Goal: Information Seeking & Learning: Check status

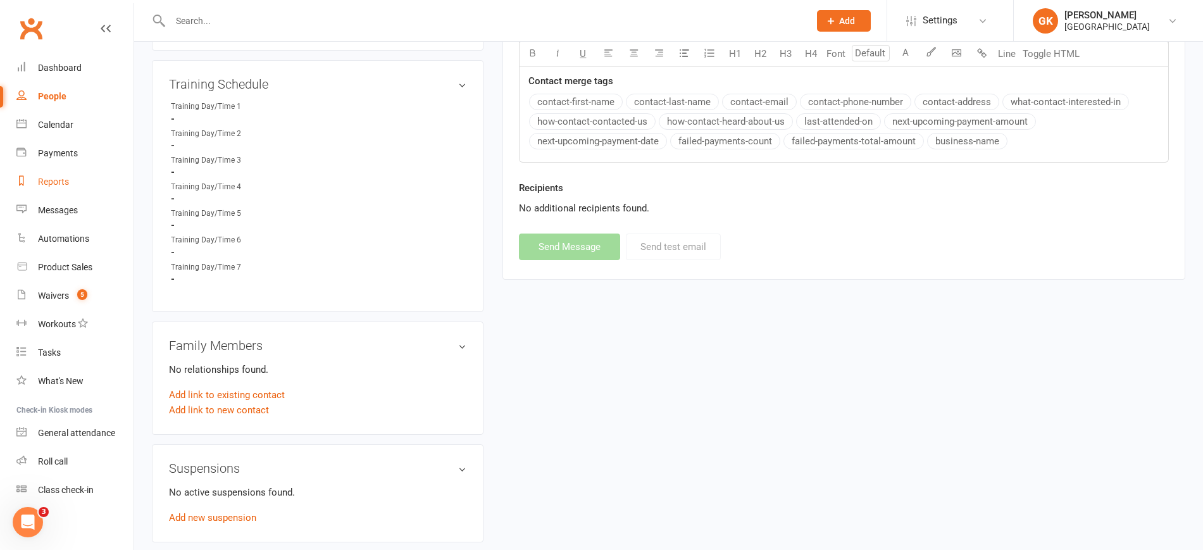
scroll to position [2, 0]
click at [54, 178] on div "Reports" at bounding box center [53, 180] width 31 height 10
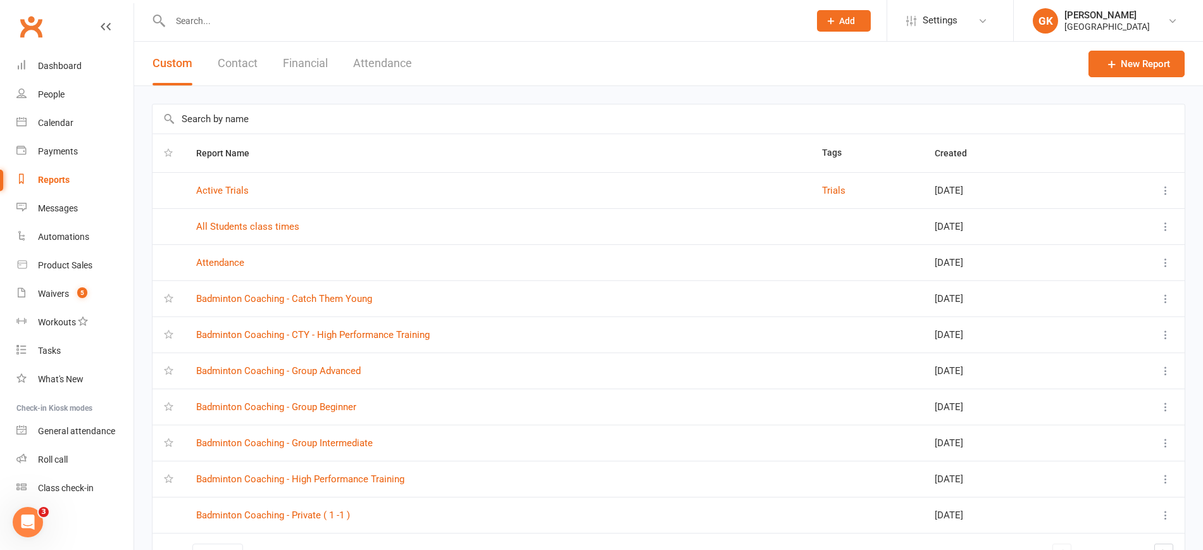
scroll to position [81, 0]
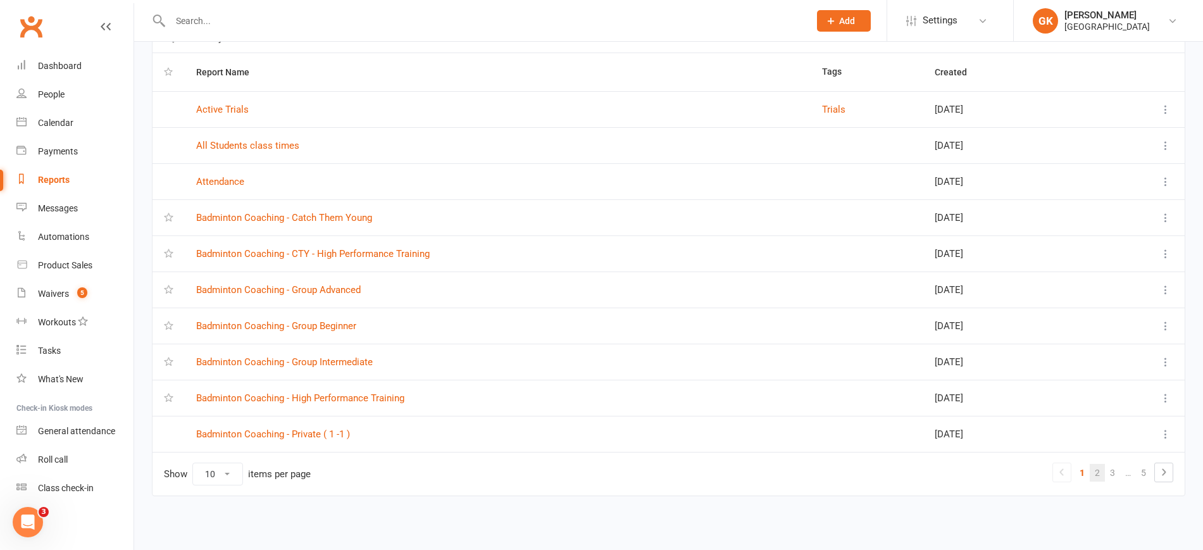
click at [1101, 473] on link "2" at bounding box center [1097, 473] width 15 height 18
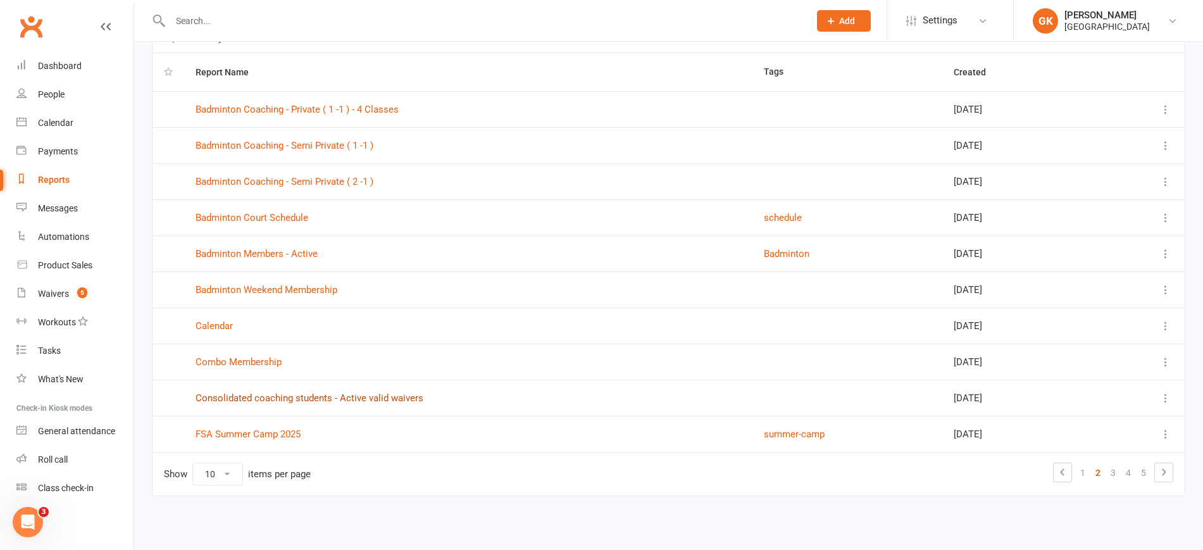
click at [320, 400] on link "Consolidated coaching students - Active valid waivers" at bounding box center [310, 397] width 228 height 11
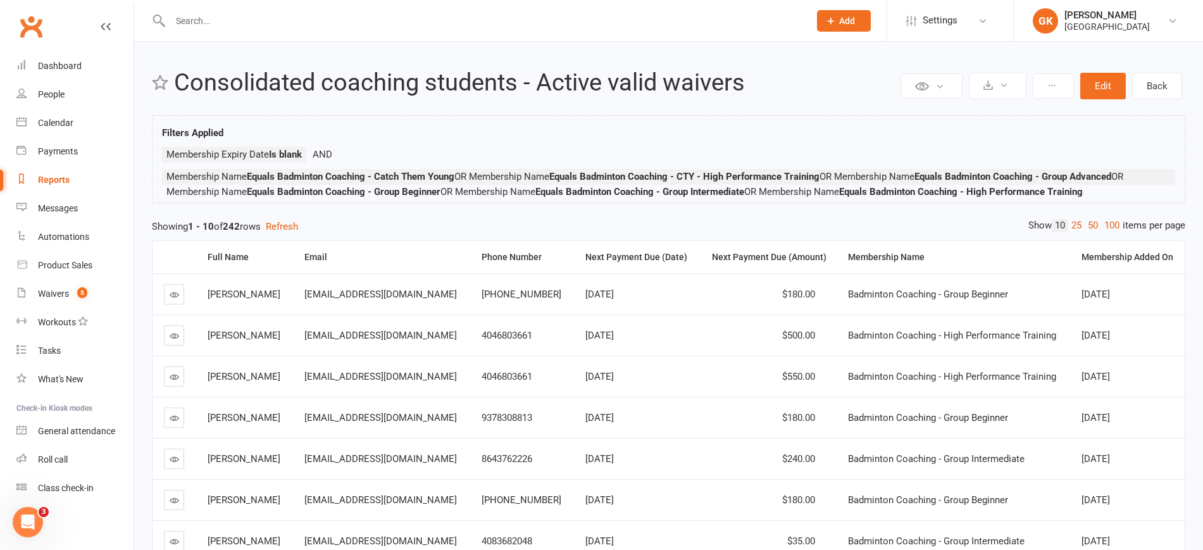
click at [344, 227] on div "Showing 1 - 10 of 242 rows Refresh" at bounding box center [669, 226] width 1034 height 15
click at [1105, 265] on th "Membership Added On" at bounding box center [1127, 257] width 115 height 32
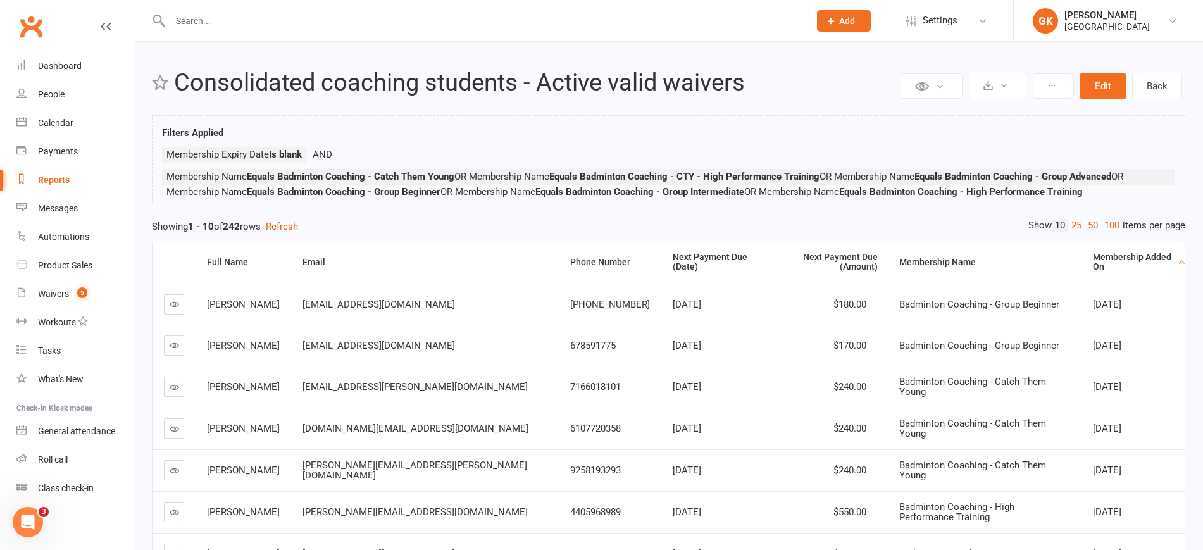
click at [1105, 265] on th "Membership Added On" at bounding box center [1133, 262] width 103 height 42
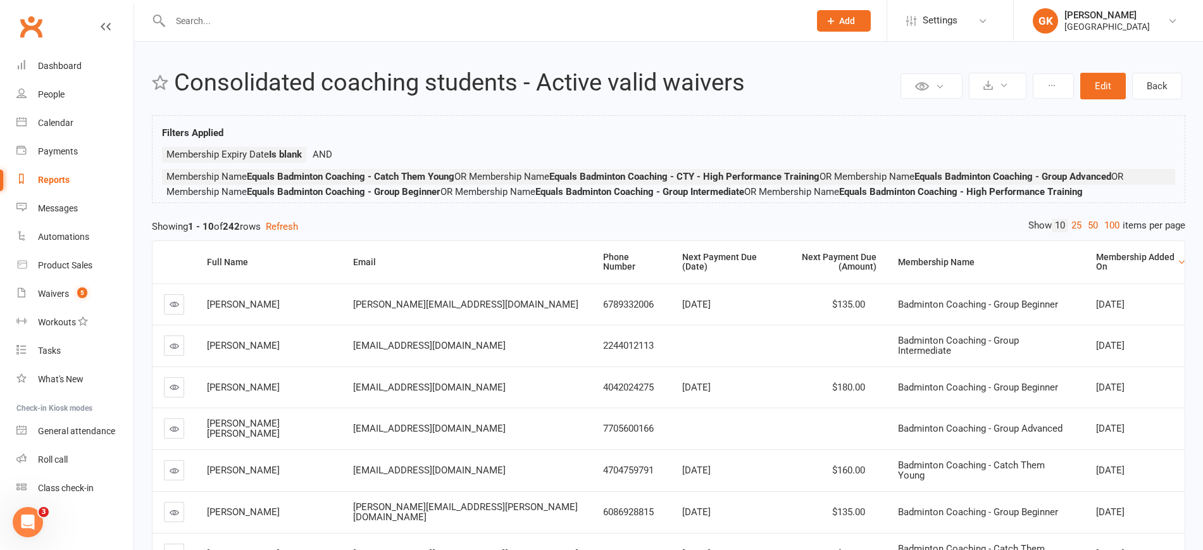
click at [215, 23] on input "text" at bounding box center [483, 21] width 634 height 18
click at [64, 183] on div "Reports" at bounding box center [54, 180] width 32 height 10
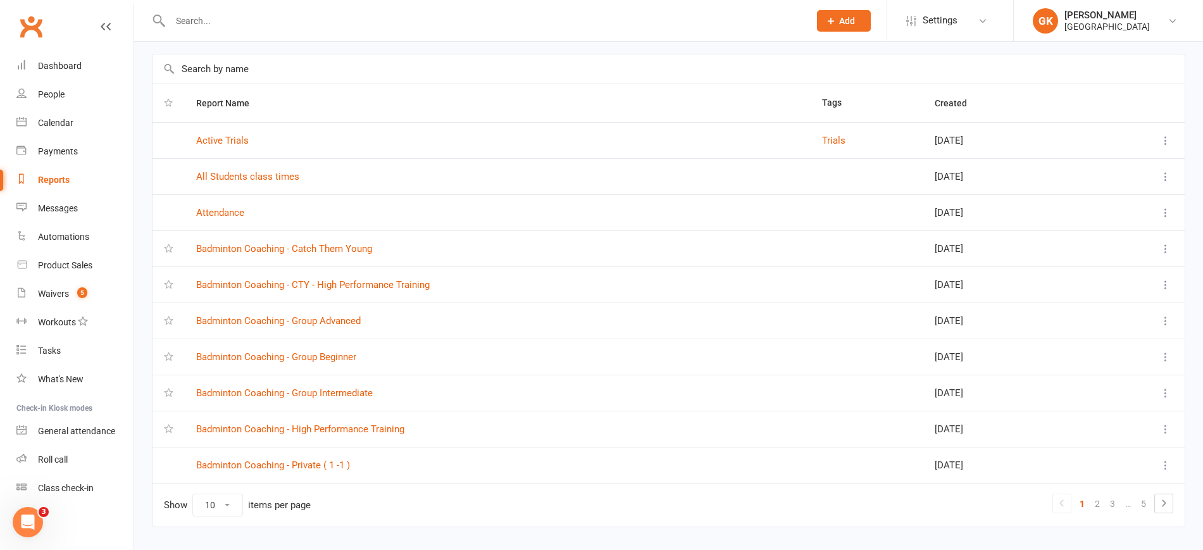
scroll to position [51, 0]
click at [1100, 508] on link "2" at bounding box center [1097, 503] width 15 height 18
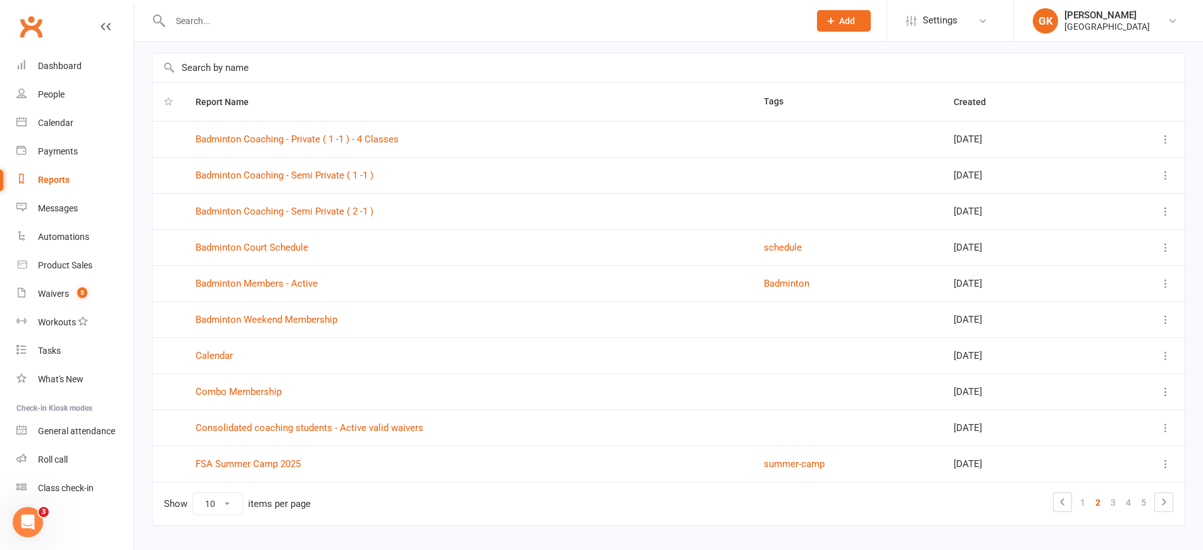
scroll to position [81, 0]
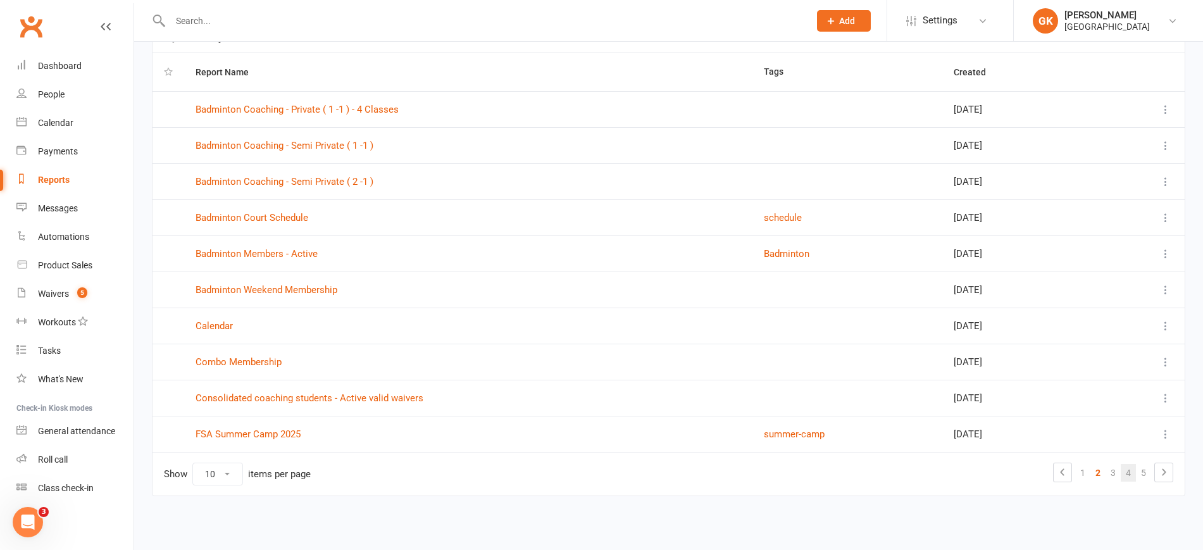
click at [1132, 479] on link "4" at bounding box center [1128, 473] width 15 height 18
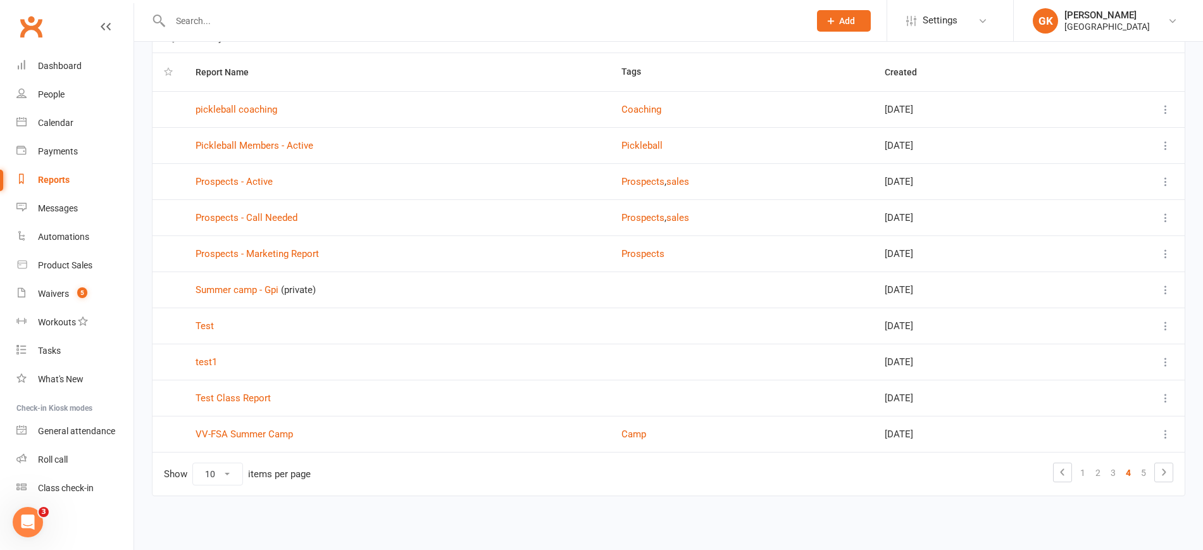
scroll to position [0, 0]
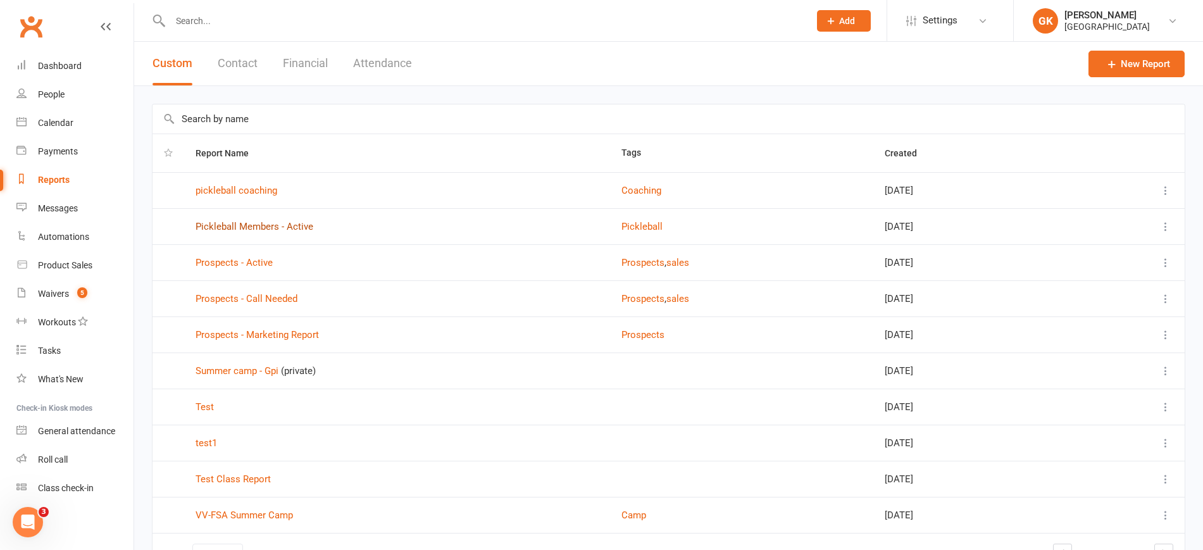
click at [253, 227] on link "Pickleball Members - Active" at bounding box center [255, 226] width 118 height 11
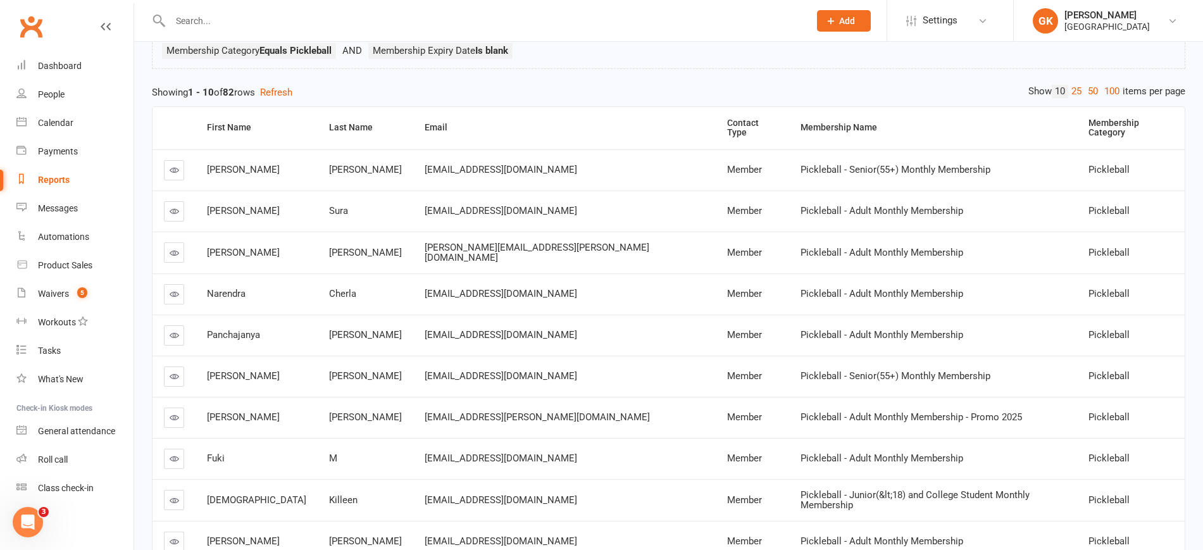
scroll to position [214, 0]
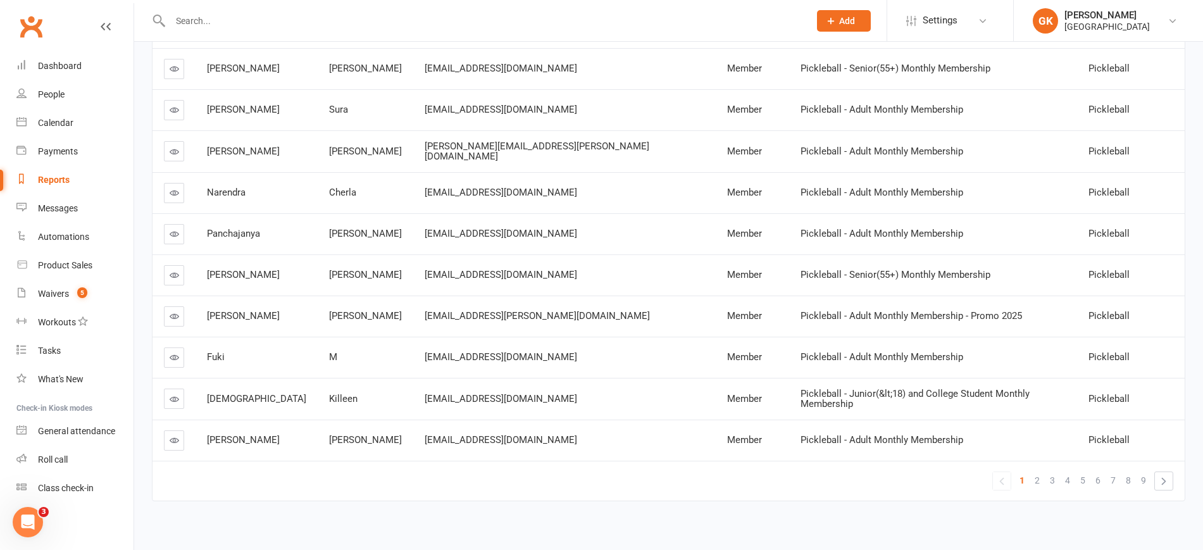
click at [60, 175] on div "Reports" at bounding box center [54, 180] width 32 height 10
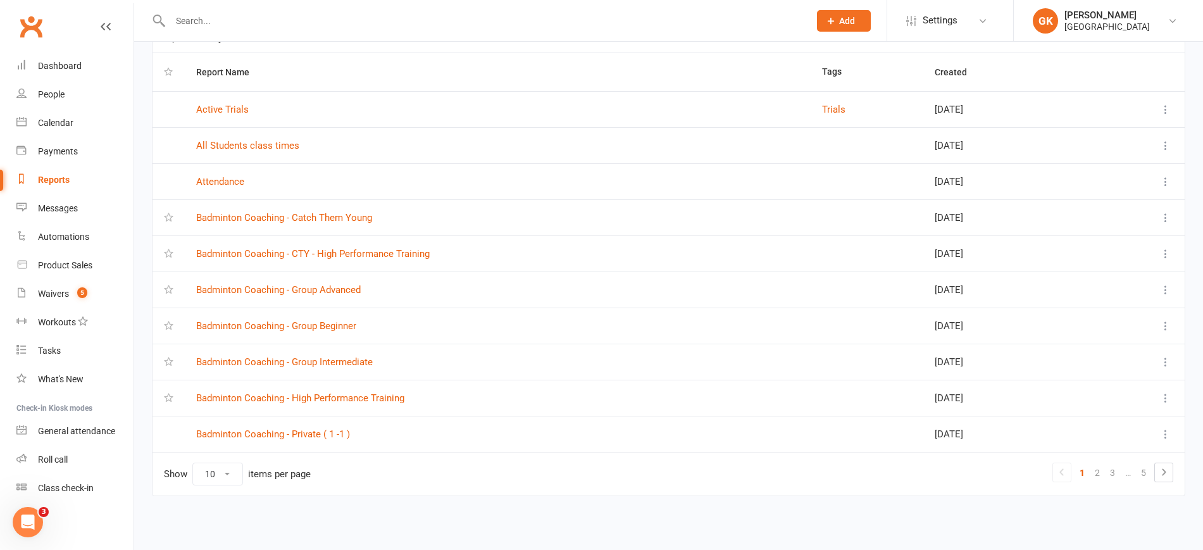
scroll to position [59, 0]
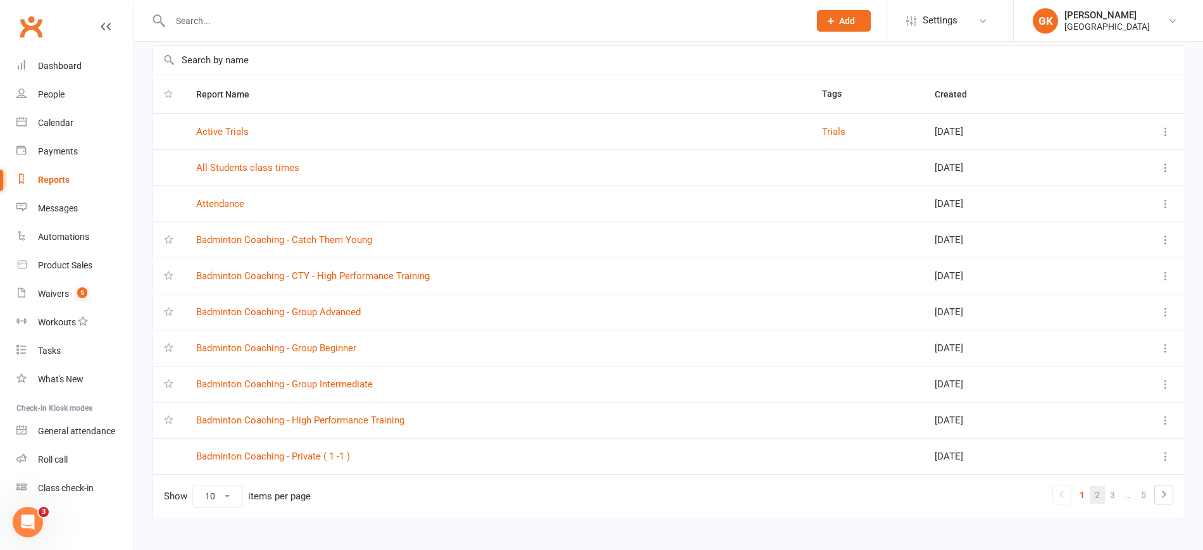
click at [1095, 503] on link "2" at bounding box center [1097, 495] width 15 height 18
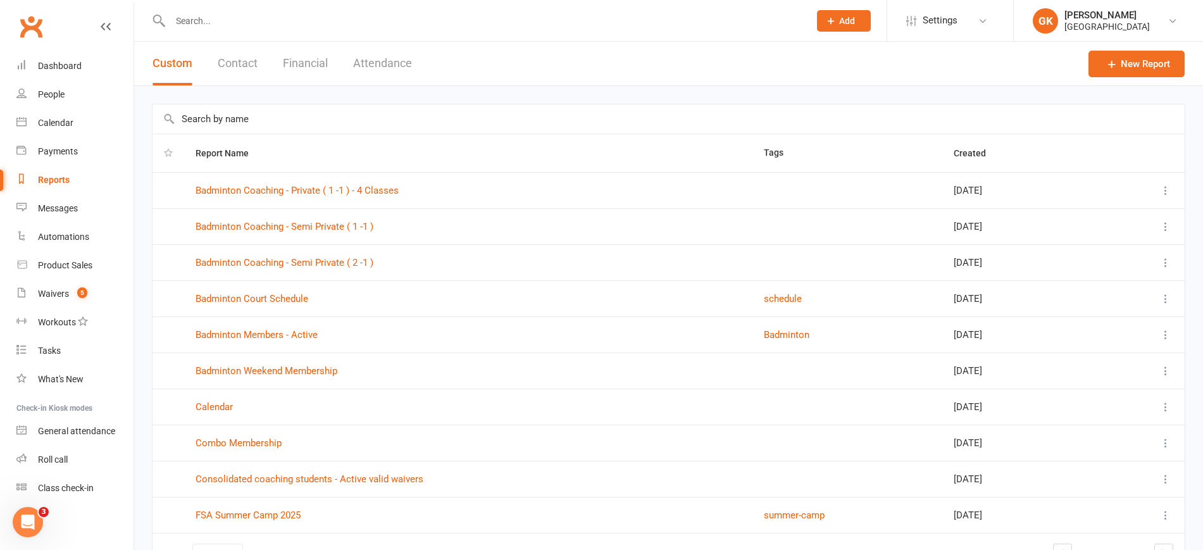
scroll to position [81, 0]
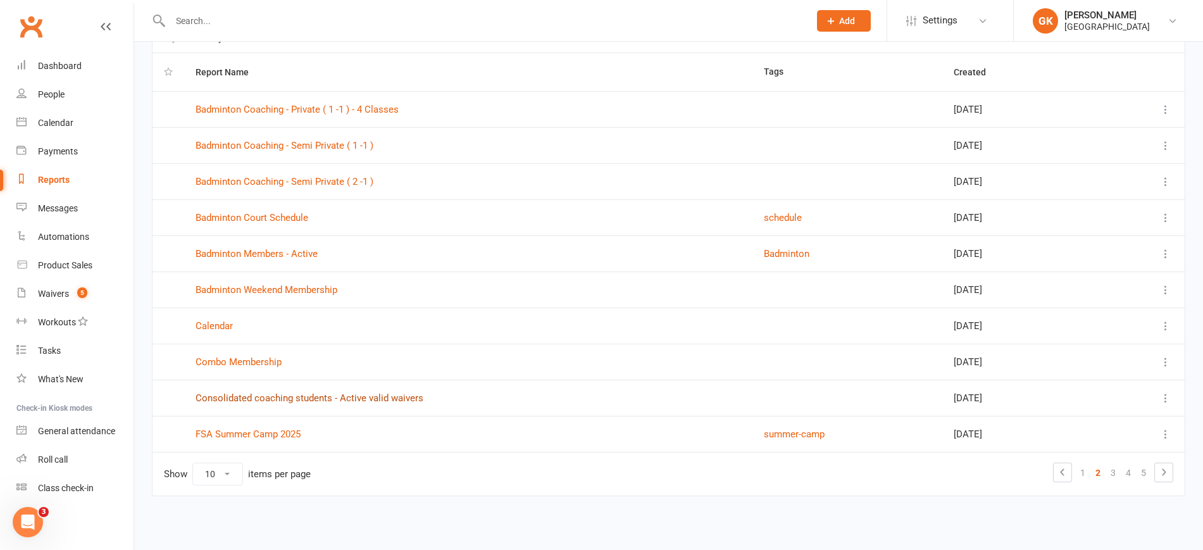
click at [318, 394] on link "Consolidated coaching students - Active valid waivers" at bounding box center [310, 397] width 228 height 11
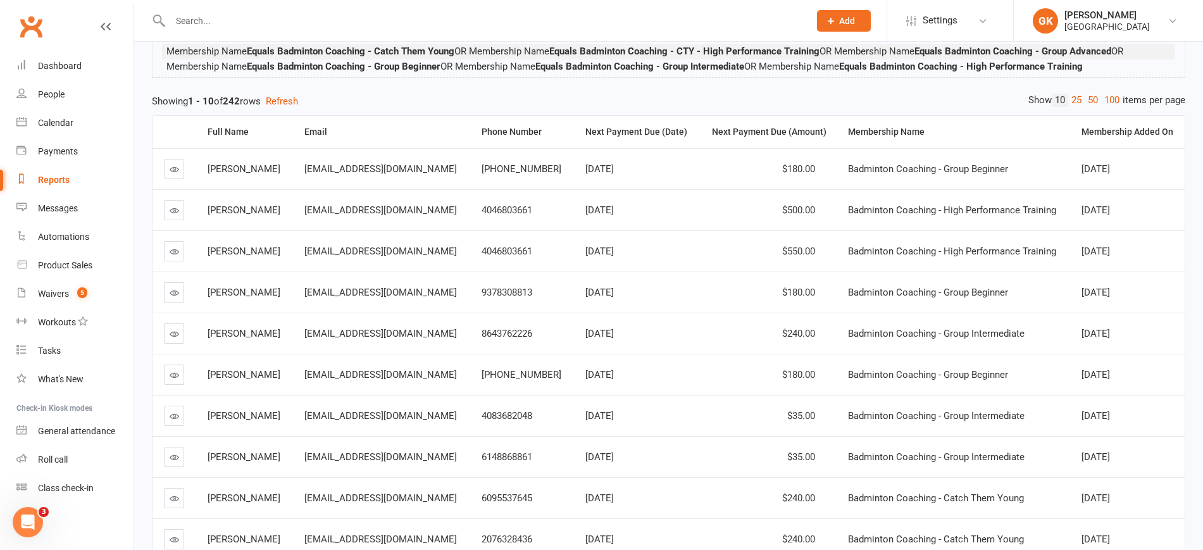
scroll to position [137, 0]
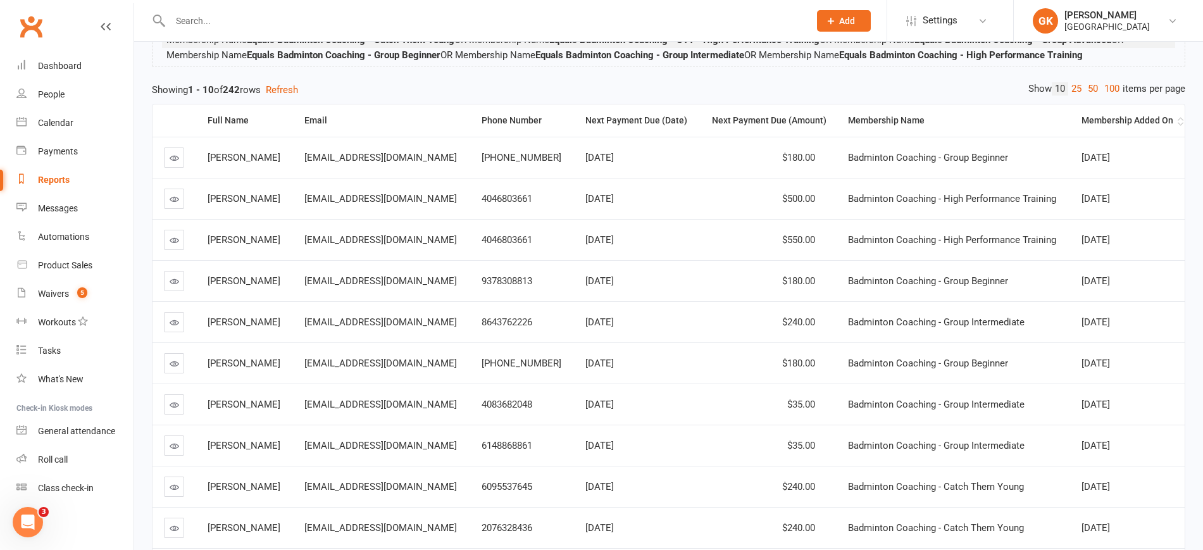
click at [1139, 118] on div "Membership Added On" at bounding box center [1128, 120] width 93 height 9
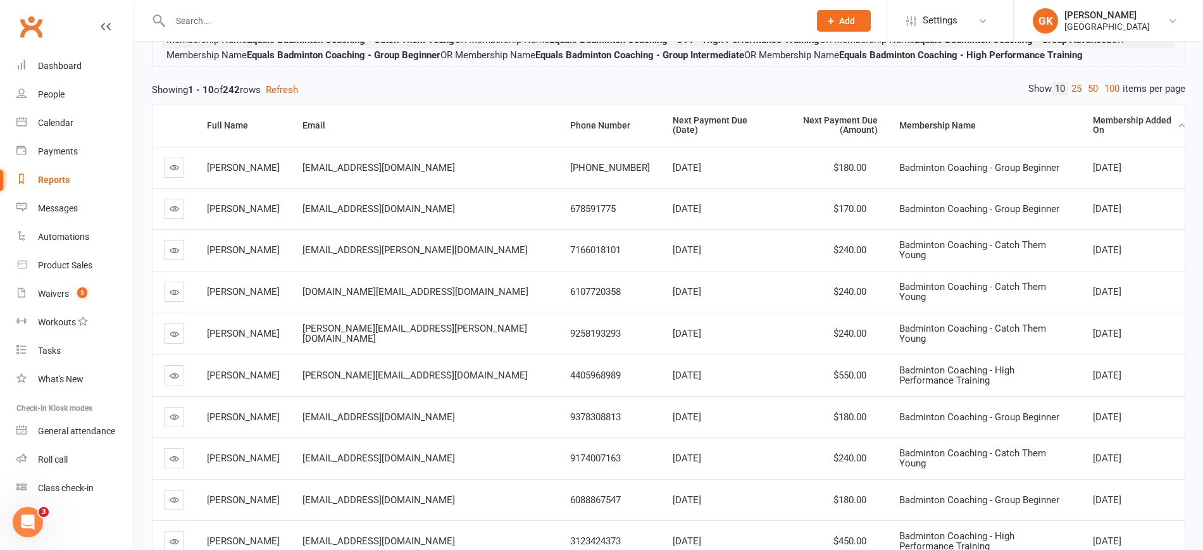
click at [1139, 118] on div "Membership Added On" at bounding box center [1134, 126] width 82 height 20
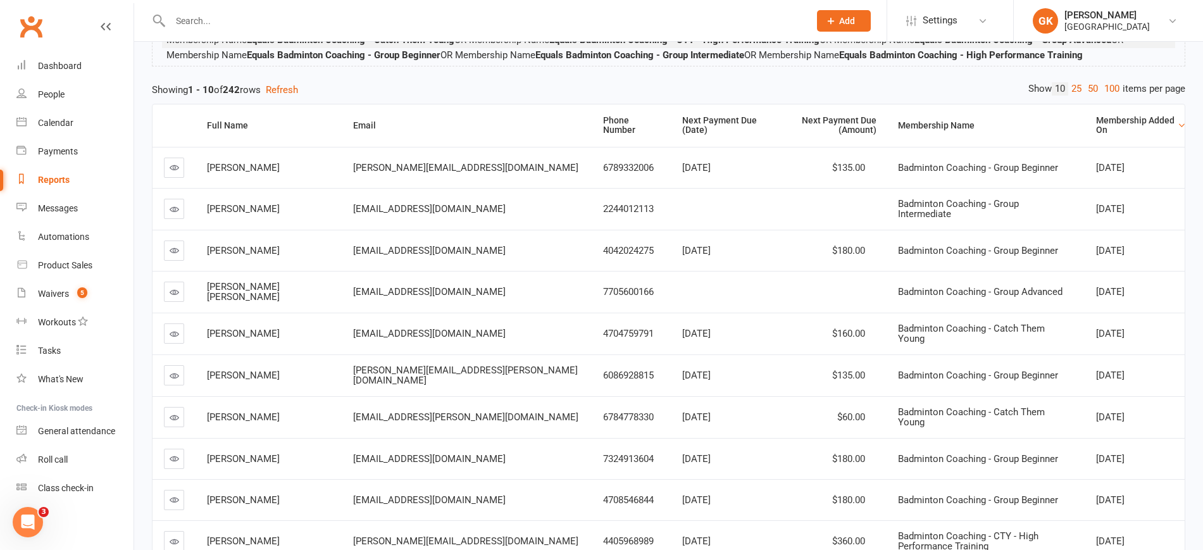
scroll to position [259, 0]
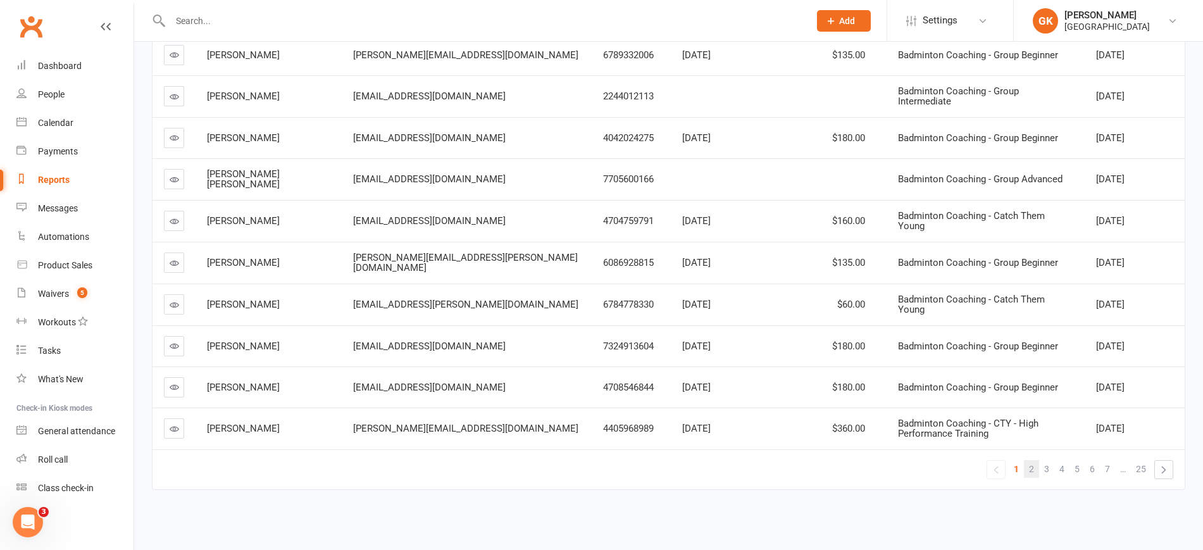
click at [1035, 460] on link "2" at bounding box center [1031, 469] width 15 height 18
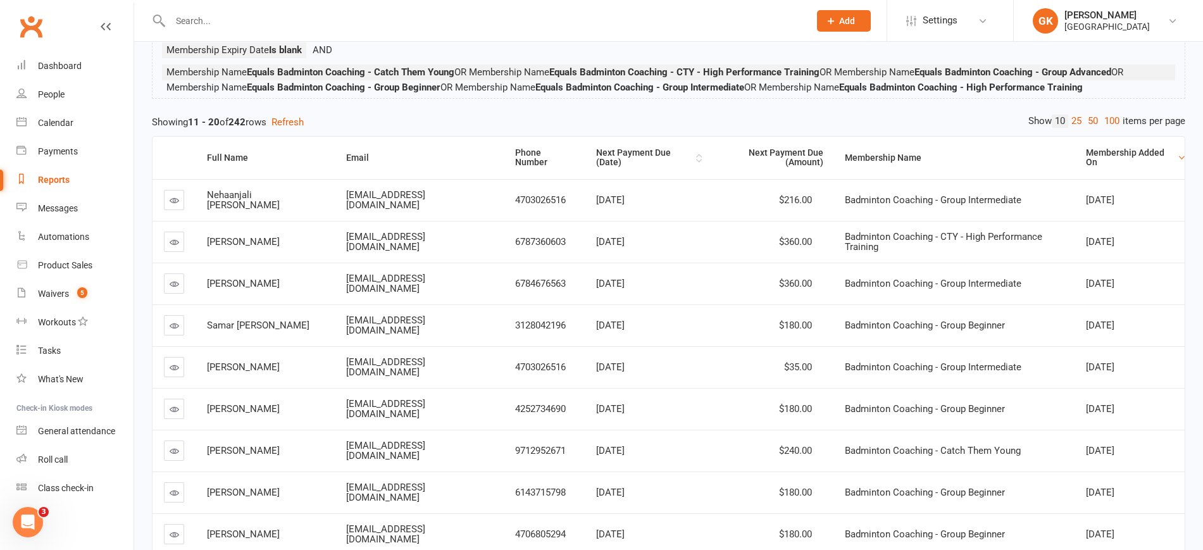
scroll to position [72, 0]
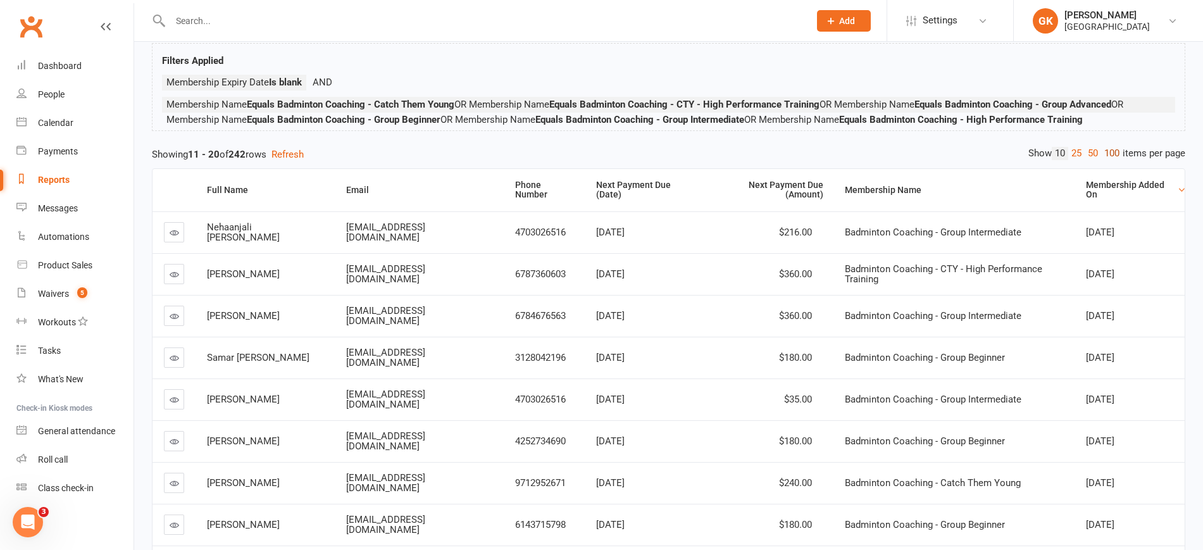
click at [1110, 157] on link "100" at bounding box center [1112, 153] width 22 height 13
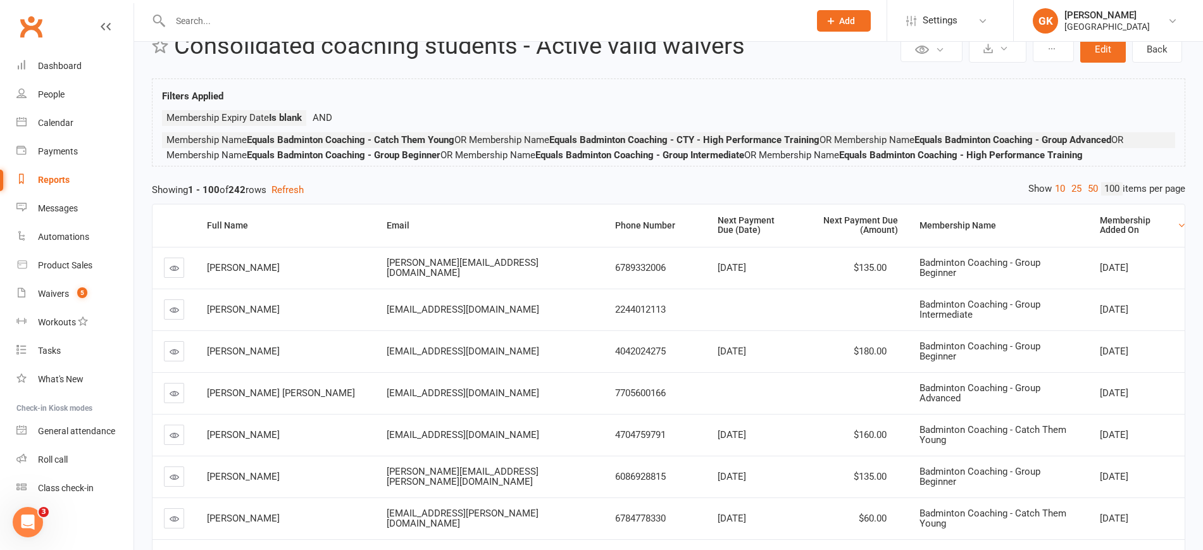
scroll to position [0, 0]
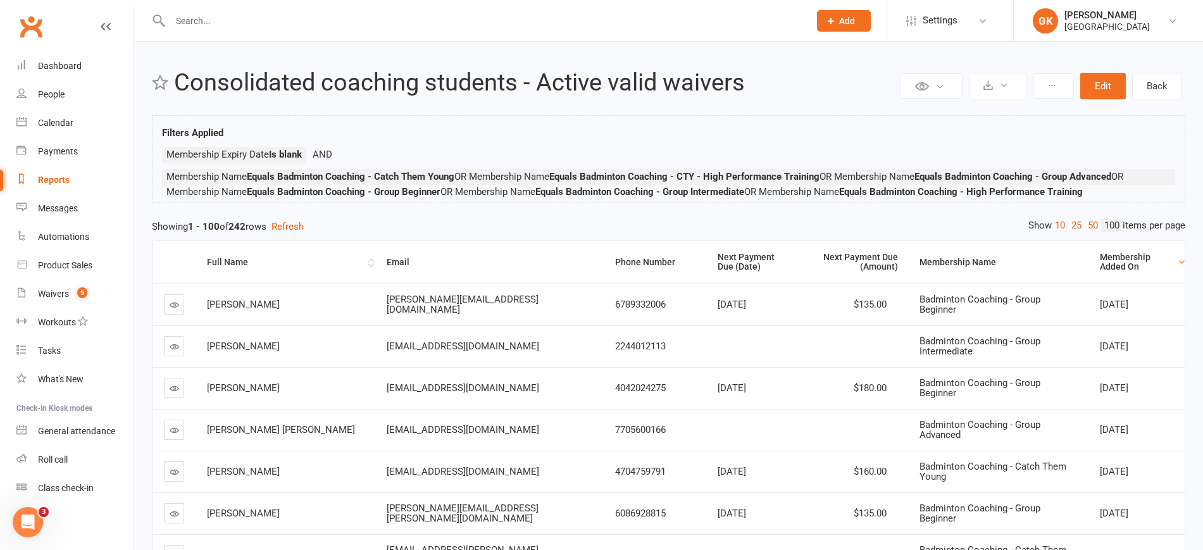
click at [241, 263] on div "Full Name" at bounding box center [286, 262] width 158 height 9
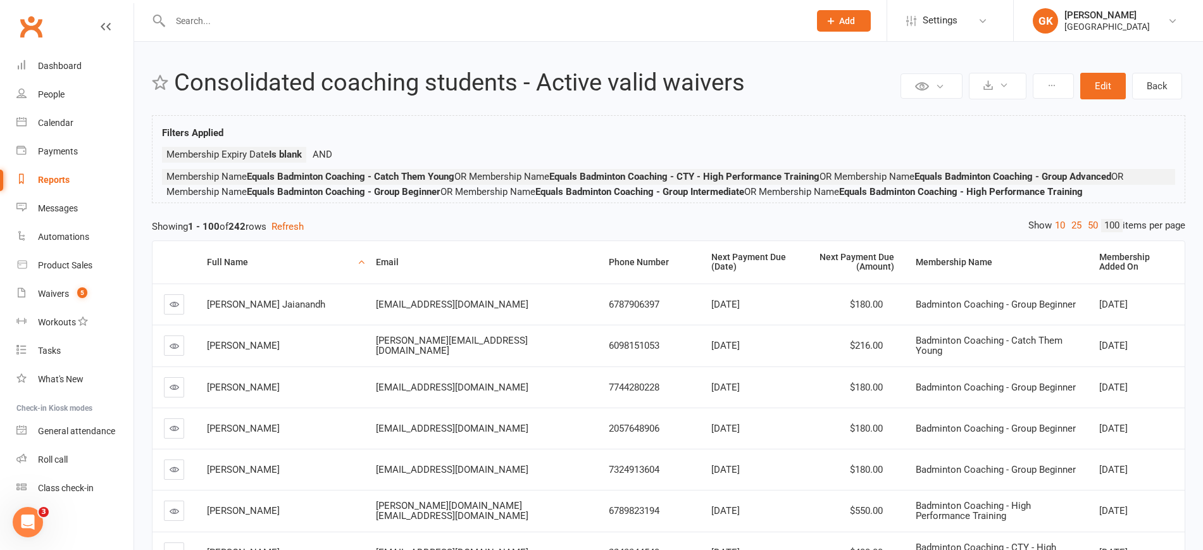
click at [672, 230] on div "Showing 1 - 100 of 242 rows Refresh" at bounding box center [669, 226] width 1034 height 15
click at [47, 177] on div "Reports" at bounding box center [54, 180] width 32 height 10
